Goal: Information Seeking & Learning: Check status

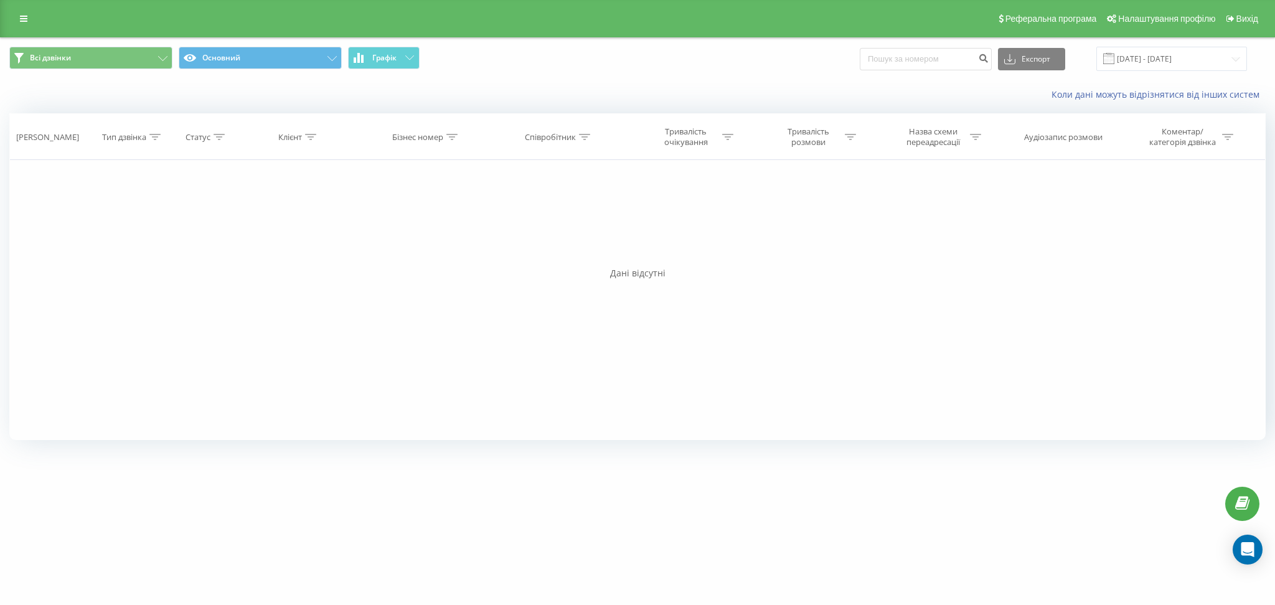
drag, startPoint x: 0, startPoint y: 0, endPoint x: 436, endPoint y: 0, distance: 436.3
click at [430, 26] on div "Реферальна програма Налаштування профілю Вихід" at bounding box center [637, 18] width 1275 height 37
click at [21, 28] on div "Реферальна програма Налаштування профілю Вихід" at bounding box center [637, 18] width 1275 height 37
click at [21, 20] on icon at bounding box center [23, 18] width 7 height 9
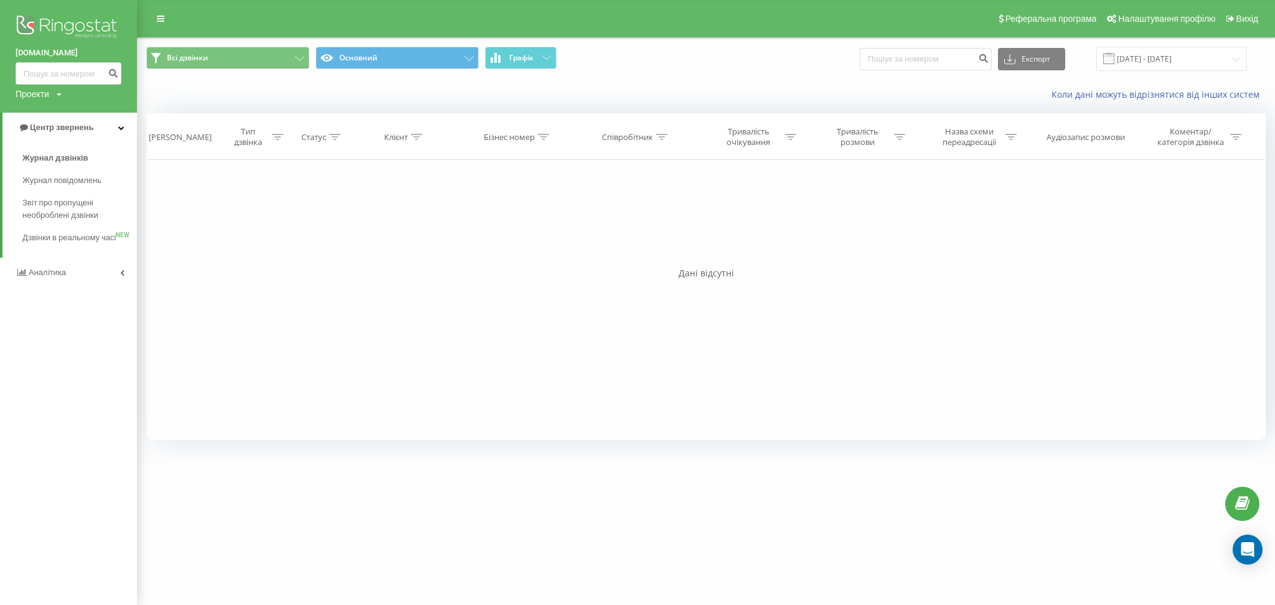
drag, startPoint x: 158, startPoint y: 14, endPoint x: 184, endPoint y: 1, distance: 29.5
click at [157, 15] on icon at bounding box center [160, 18] width 7 height 9
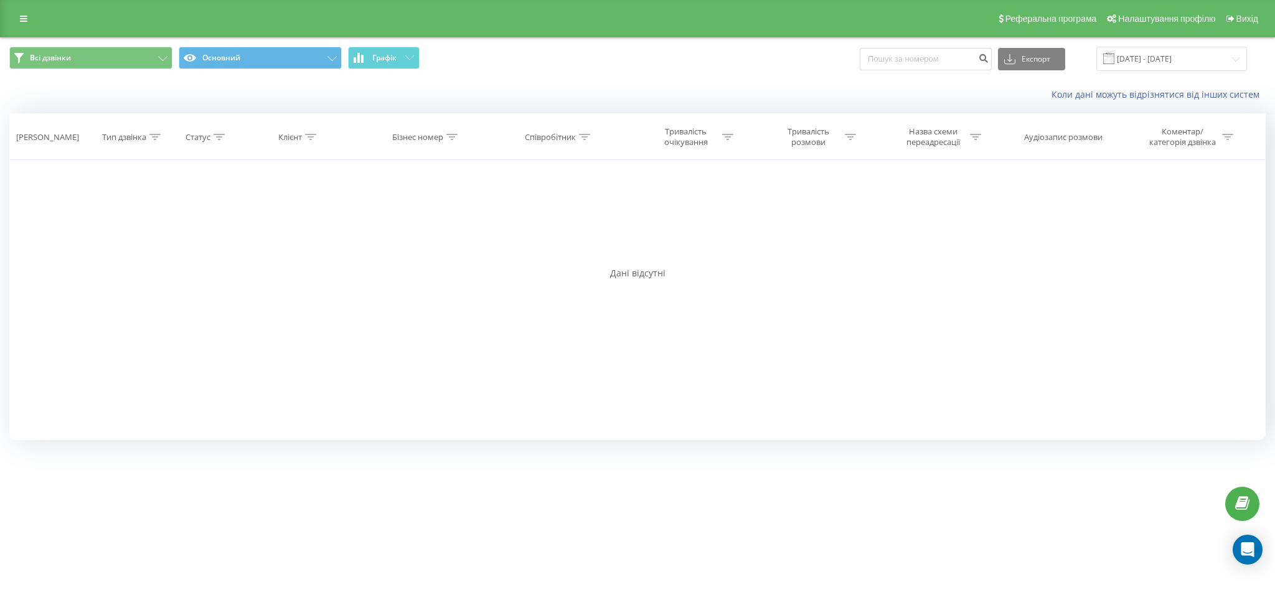
click at [45, 14] on div "Реферальна програма Налаштування профілю Вихід" at bounding box center [637, 18] width 1275 height 37
click at [19, 23] on link at bounding box center [23, 18] width 22 height 17
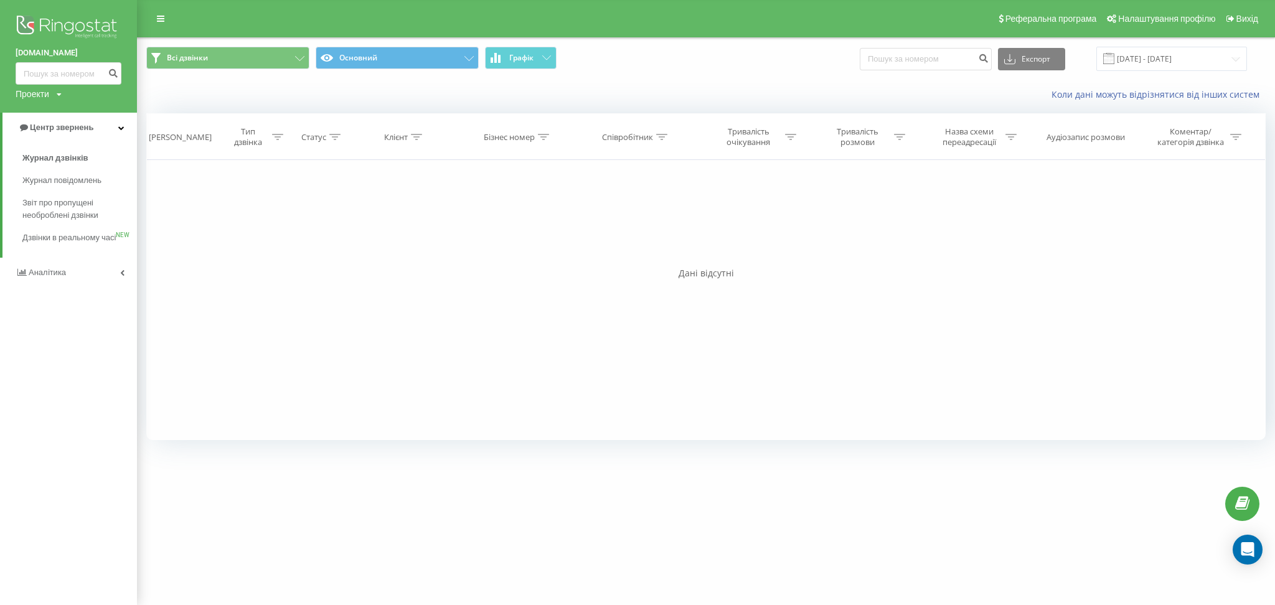
click at [86, 286] on link "Аналiтика" at bounding box center [68, 273] width 137 height 30
click at [116, 129] on link "Центр звернень" at bounding box center [68, 128] width 137 height 30
click at [83, 205] on span "Звіт про пропущені необроблені дзвінки" at bounding box center [76, 209] width 108 height 25
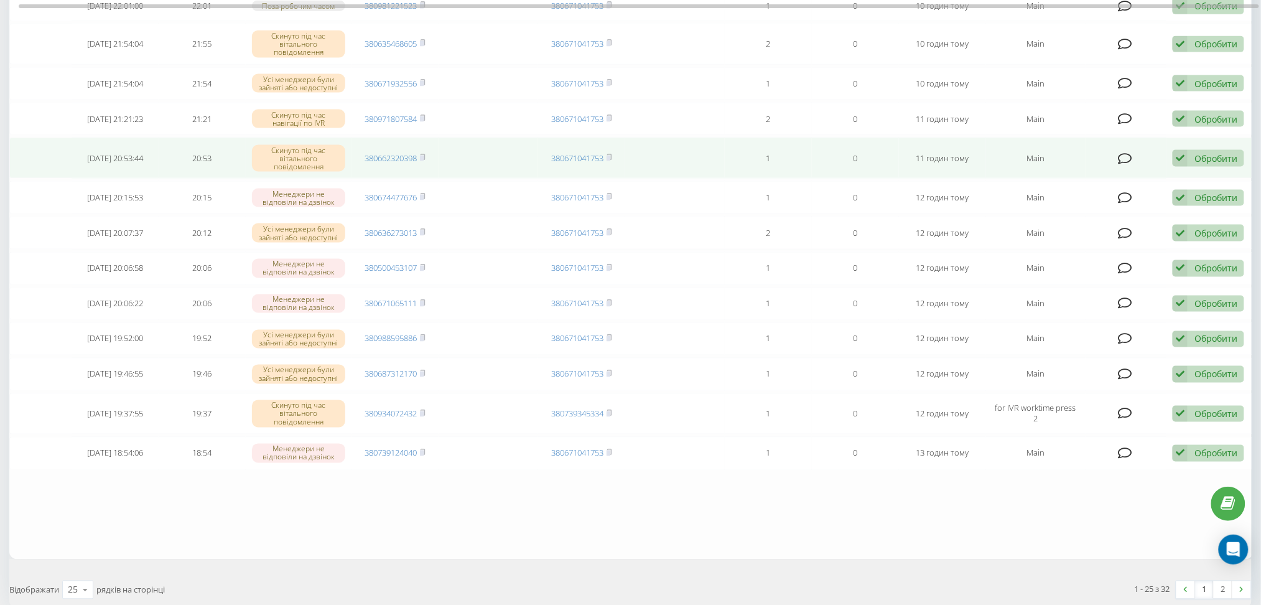
scroll to position [725, 0]
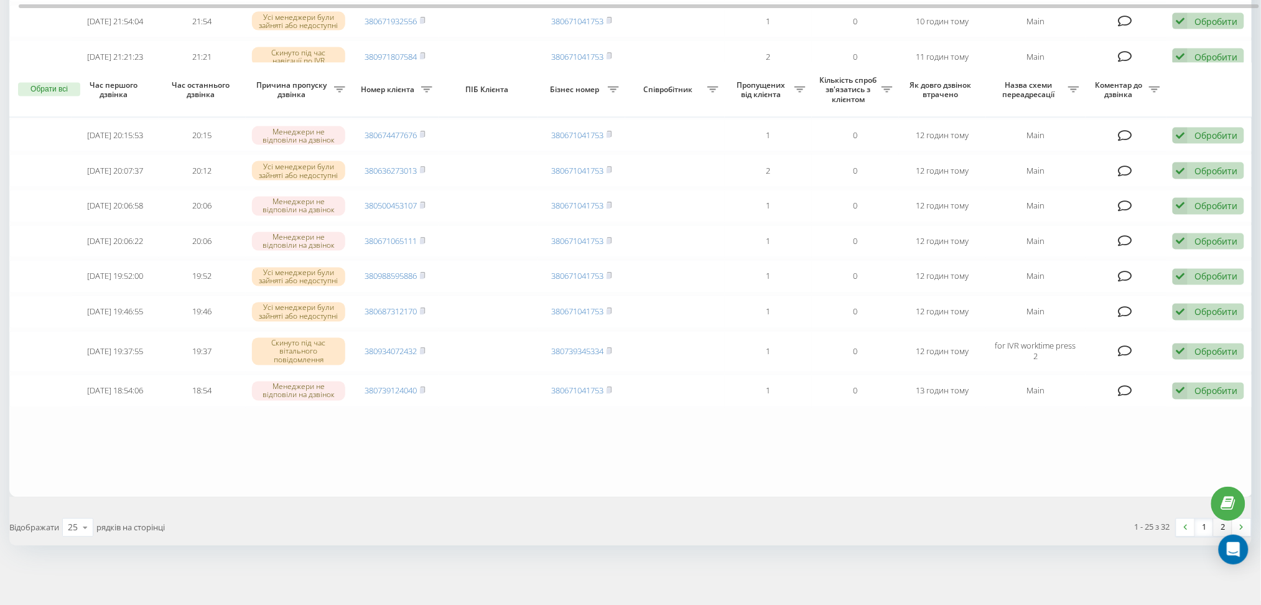
click at [1223, 526] on link "2" at bounding box center [1223, 527] width 19 height 17
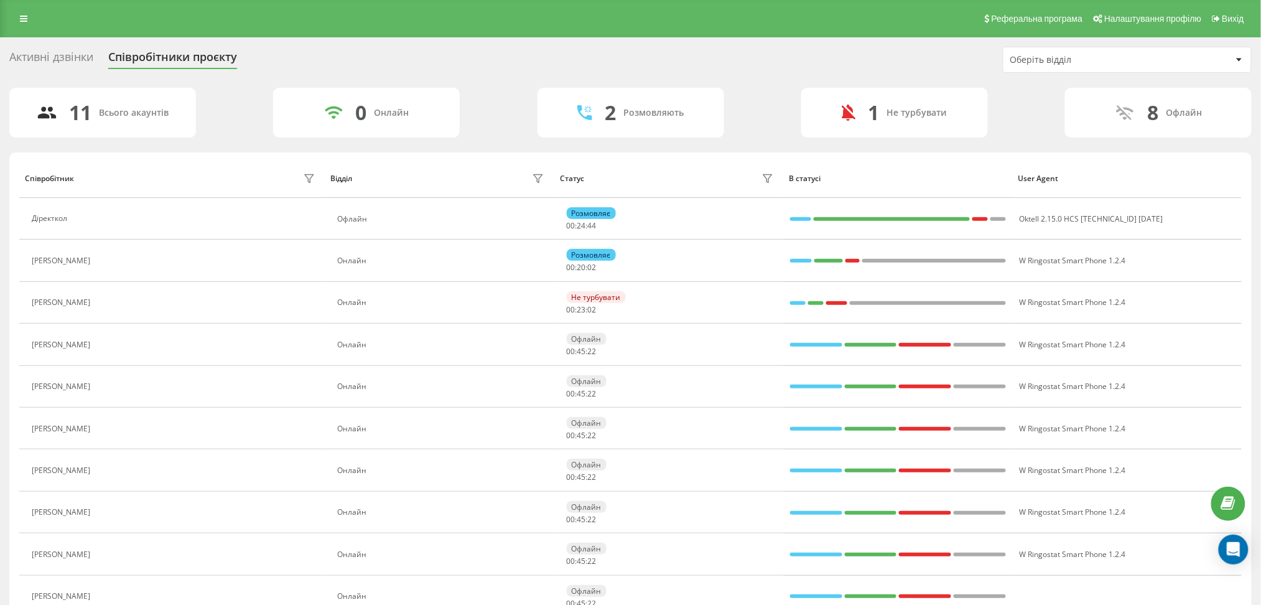
click at [81, 58] on div "Активні дзвінки" at bounding box center [51, 59] width 84 height 19
